Goal: Task Accomplishment & Management: Use online tool/utility

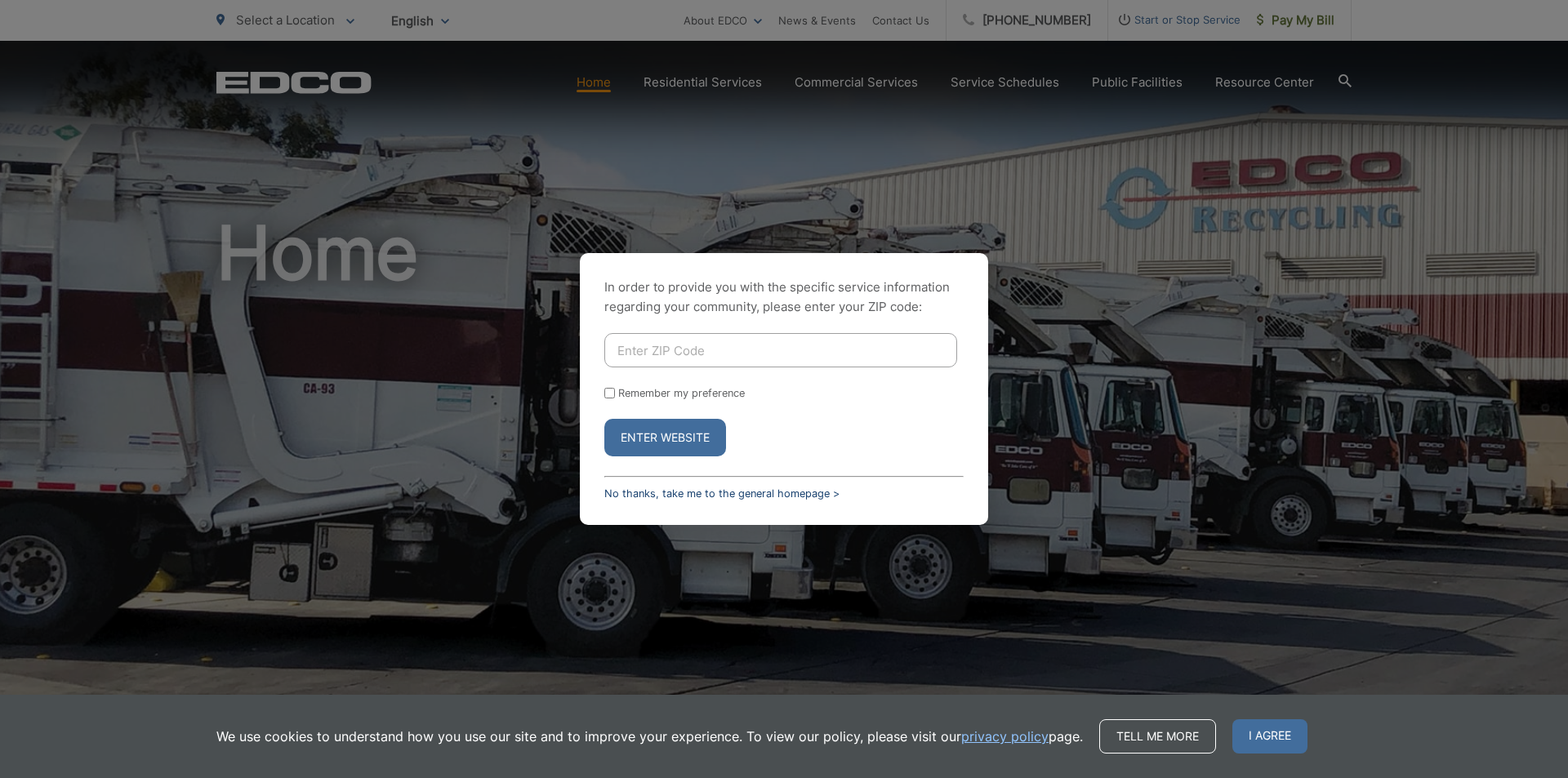
click at [686, 493] on link "No thanks, take me to the general homepage >" at bounding box center [722, 494] width 235 height 12
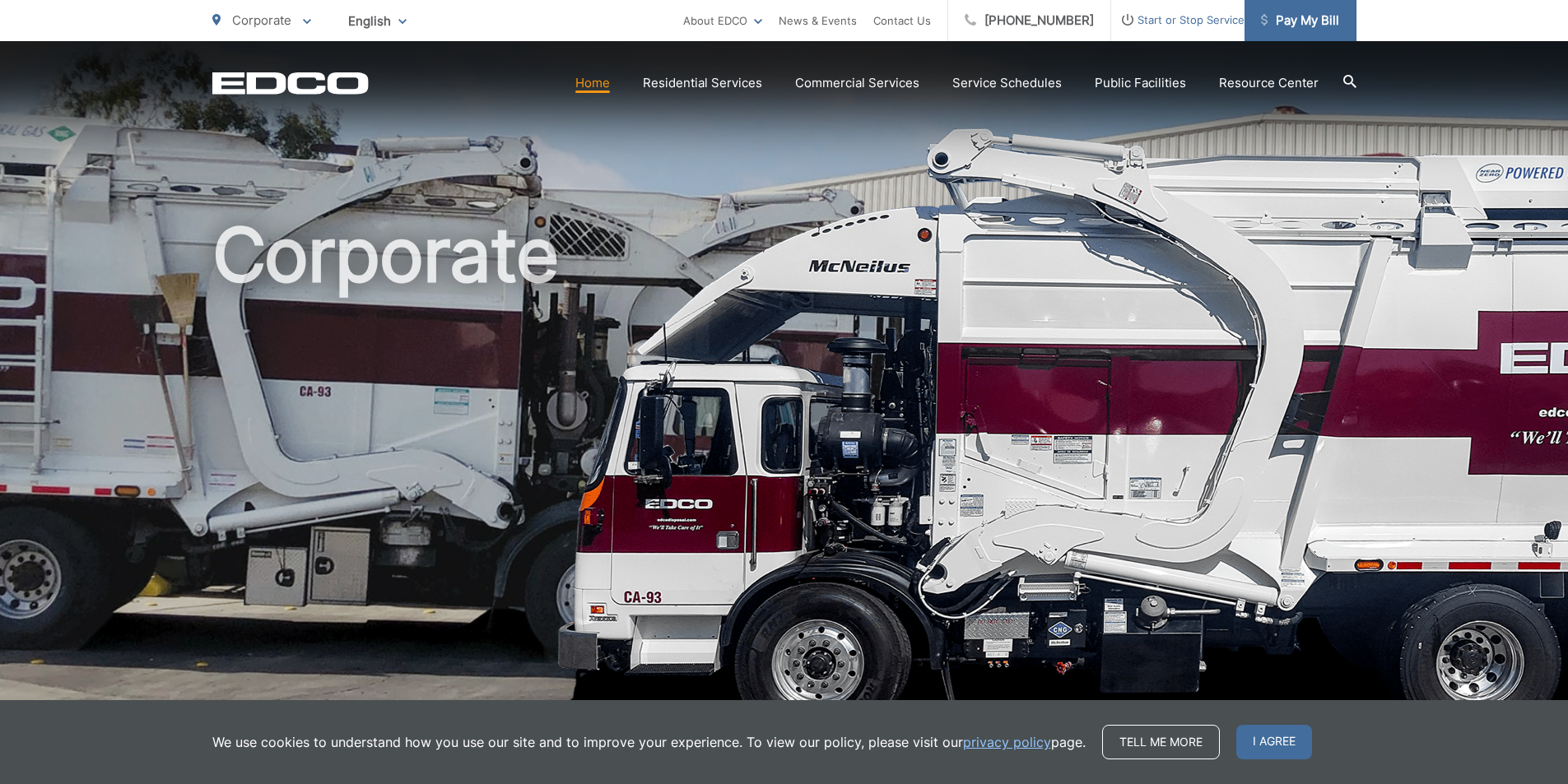
click at [1286, 40] on link "Pay My Bill" at bounding box center [1300, 20] width 112 height 41
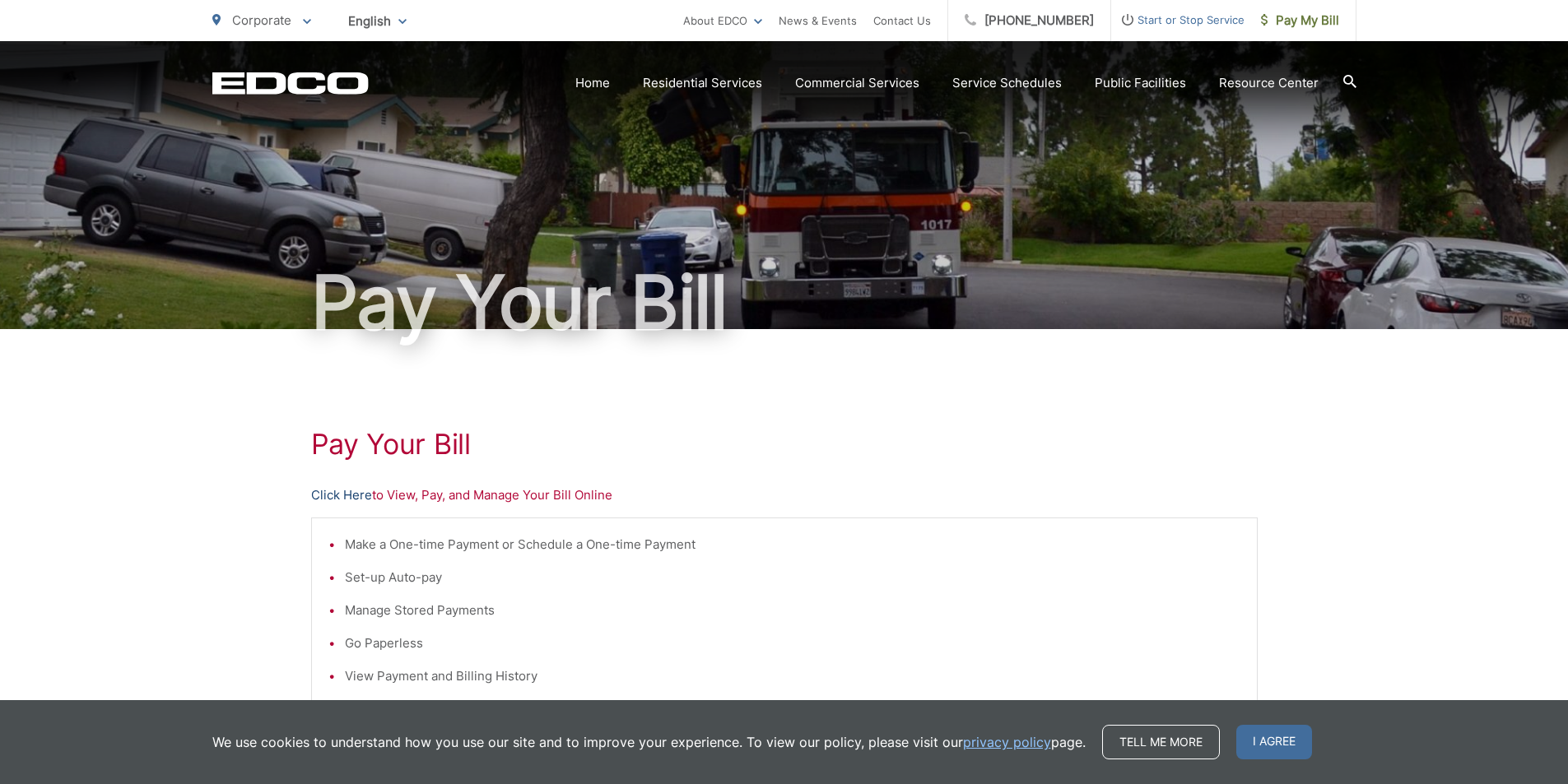
click at [352, 491] on link "Click Here" at bounding box center [342, 495] width 61 height 20
